Goal: Task Accomplishment & Management: Manage account settings

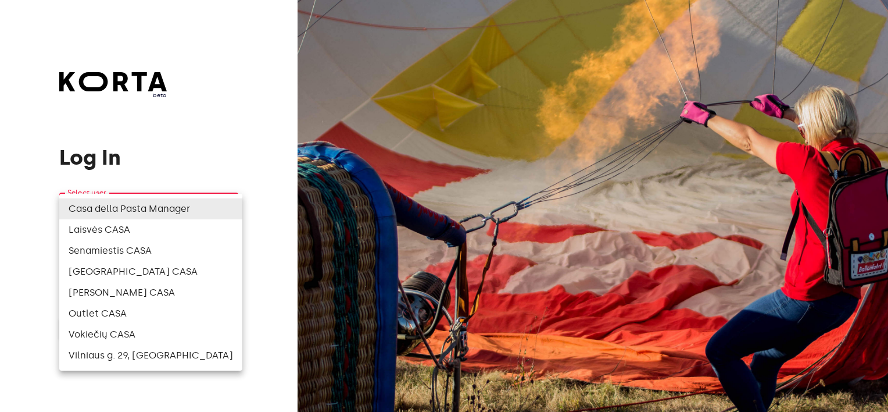
click at [156, 219] on body "beta Log In Select user ​ ​ ​ Log In Log In with e-mail Need an Account? Create…" at bounding box center [444, 206] width 888 height 412
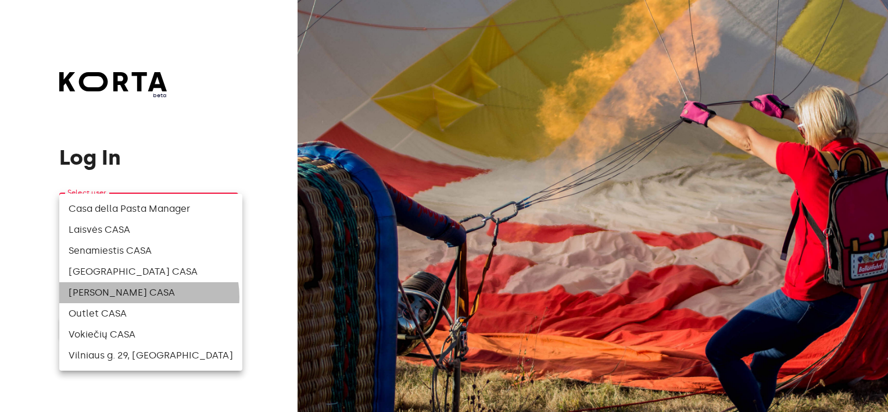
click at [148, 296] on li "[PERSON_NAME] CASA" at bounding box center [150, 292] width 183 height 21
type input "82"
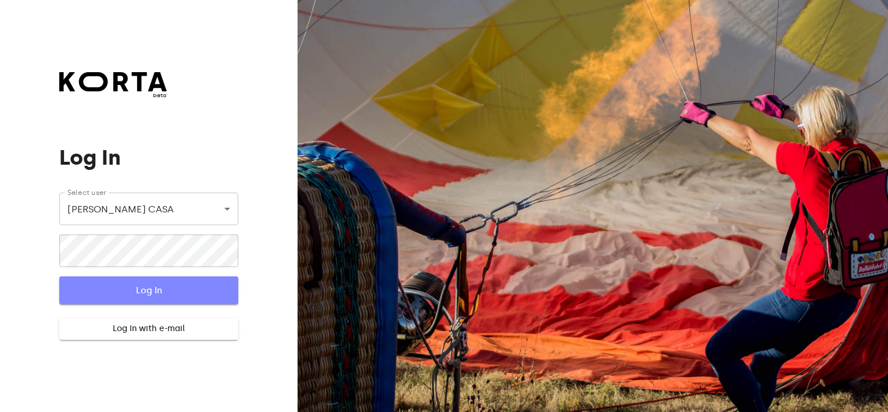
click at [117, 280] on button "Log In" at bounding box center [148, 290] width 178 height 28
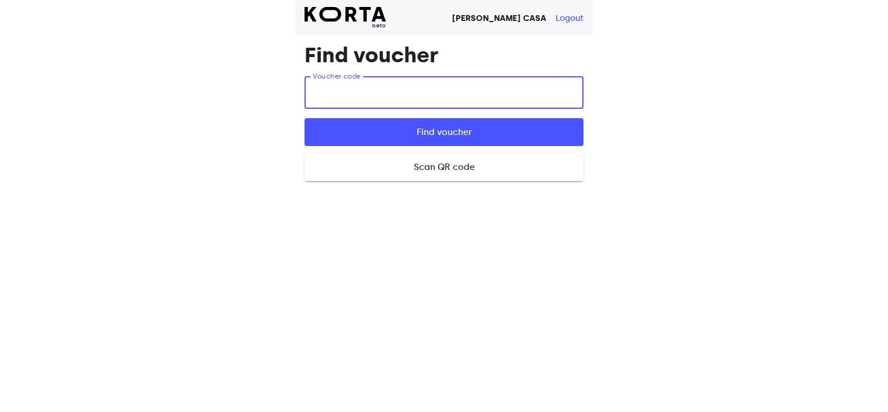
click at [427, 95] on input "text" at bounding box center [444, 92] width 279 height 33
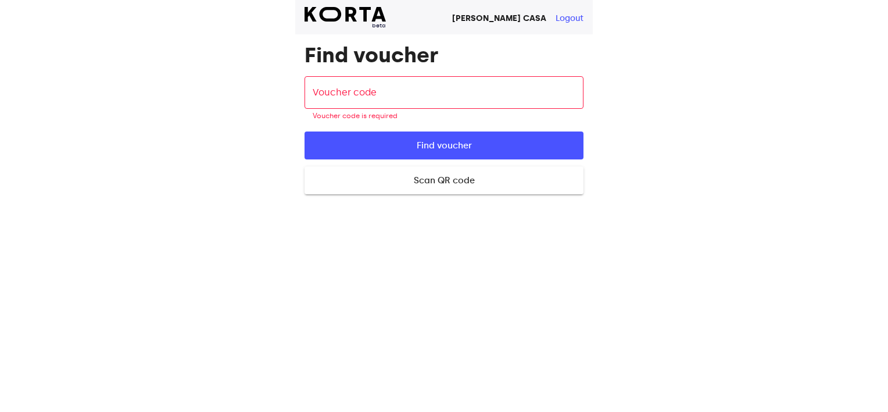
click at [362, 23] on span "beta" at bounding box center [345, 26] width 81 height 8
click at [511, 19] on strong "[PERSON_NAME] CASA" at bounding box center [499, 18] width 94 height 10
click at [564, 14] on button "Logout" at bounding box center [570, 19] width 28 height 12
